Goal: Find specific page/section: Find specific page/section

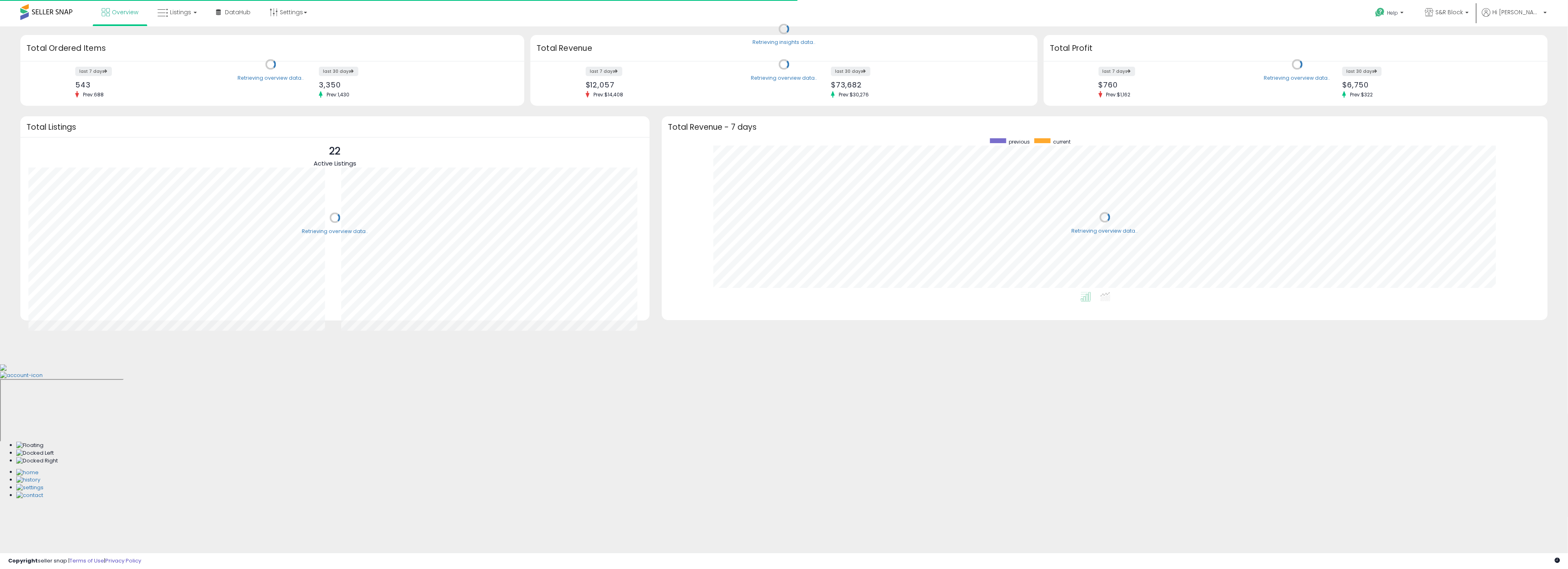
scroll to position [154, 870]
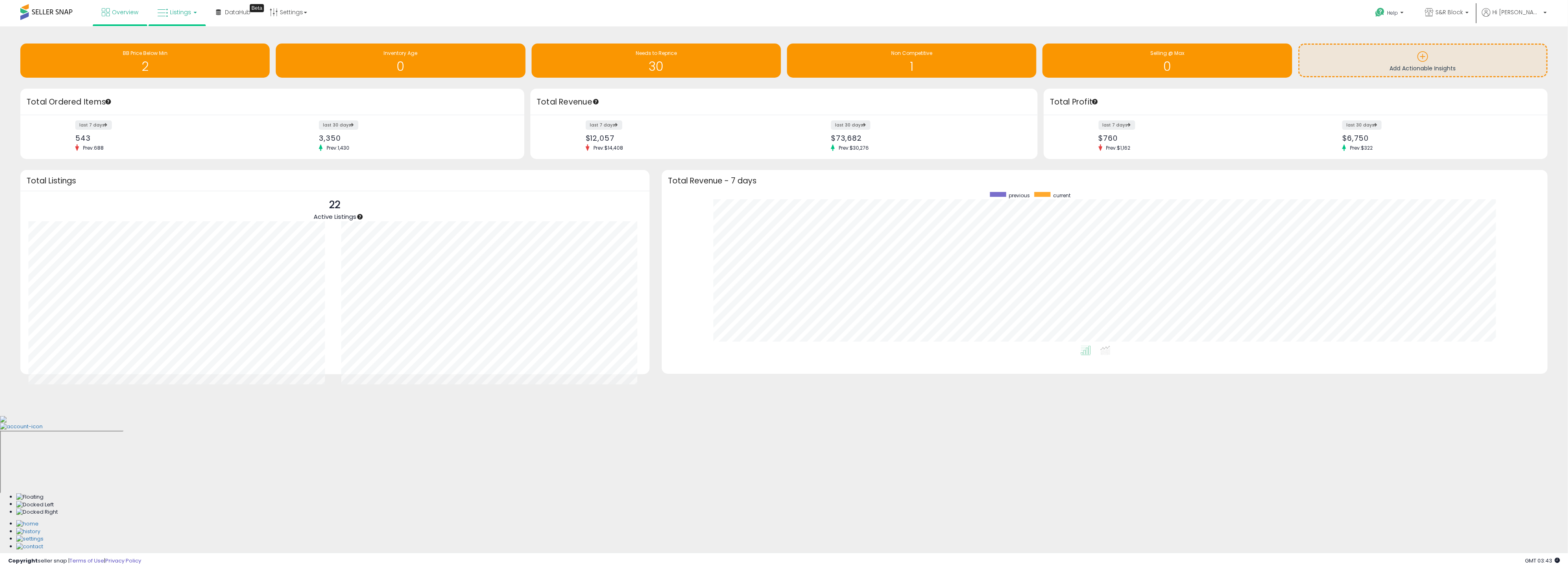
click at [186, 13] on span "Listings" at bounding box center [180, 12] width 21 height 8
click at [194, 33] on link at bounding box center [183, 41] width 56 height 16
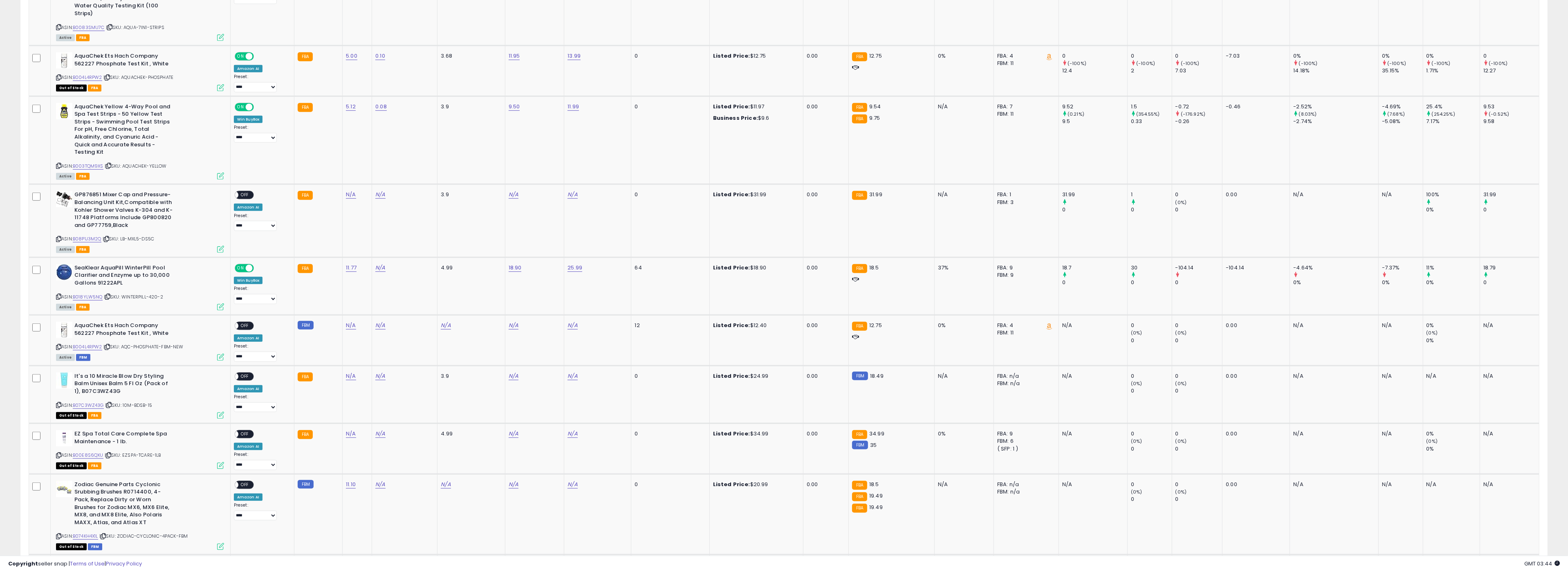
scroll to position [1017, 0]
